Goal: Task Accomplishment & Management: Complete application form

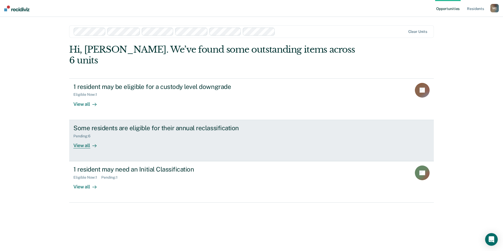
click at [124, 124] on div "Some residents are eligible for their annual reclassification" at bounding box center [165, 128] width 185 height 8
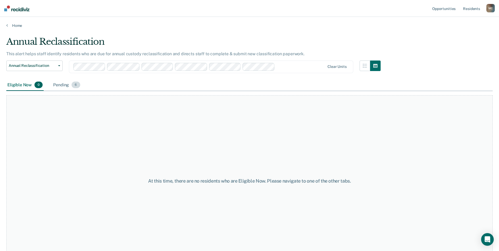
click at [63, 86] on div "Pending 6" at bounding box center [66, 85] width 29 height 12
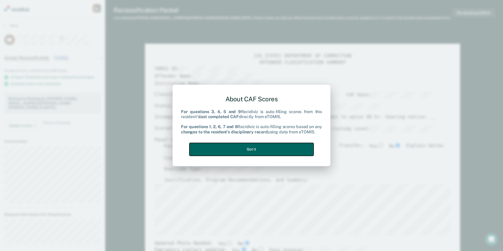
click at [243, 149] on button "Got it" at bounding box center [252, 149] width 124 height 13
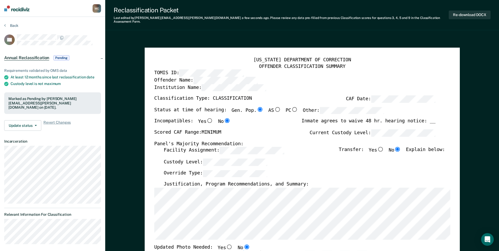
click at [281, 141] on div "Panel's Majority Recommendation:" at bounding box center [294, 144] width 281 height 6
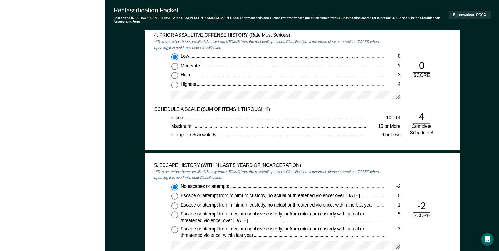
scroll to position [737, 0]
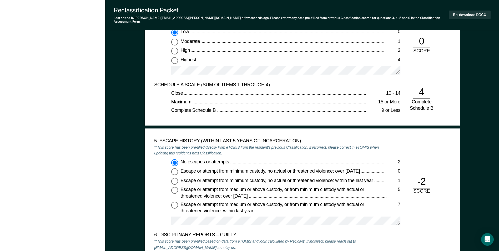
drag, startPoint x: 316, startPoint y: 161, endPoint x: 314, endPoint y: 158, distance: 3.7
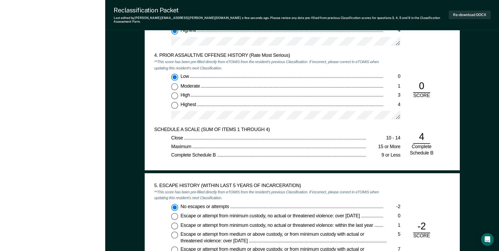
scroll to position [789, 0]
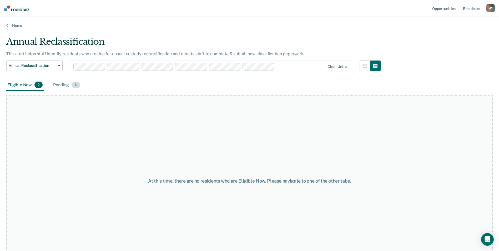
click at [75, 85] on span "6" at bounding box center [76, 85] width 8 height 7
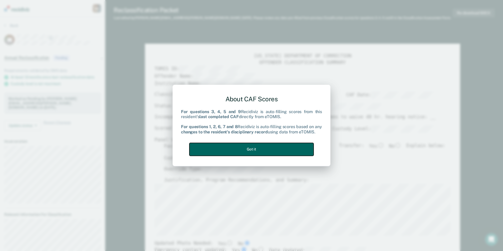
click at [249, 151] on button "Got it" at bounding box center [252, 149] width 124 height 13
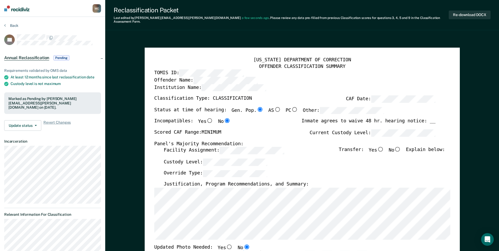
type textarea "x"
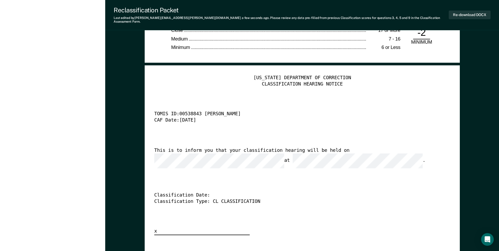
scroll to position [1290, 0]
